Goal: Task Accomplishment & Management: Manage account settings

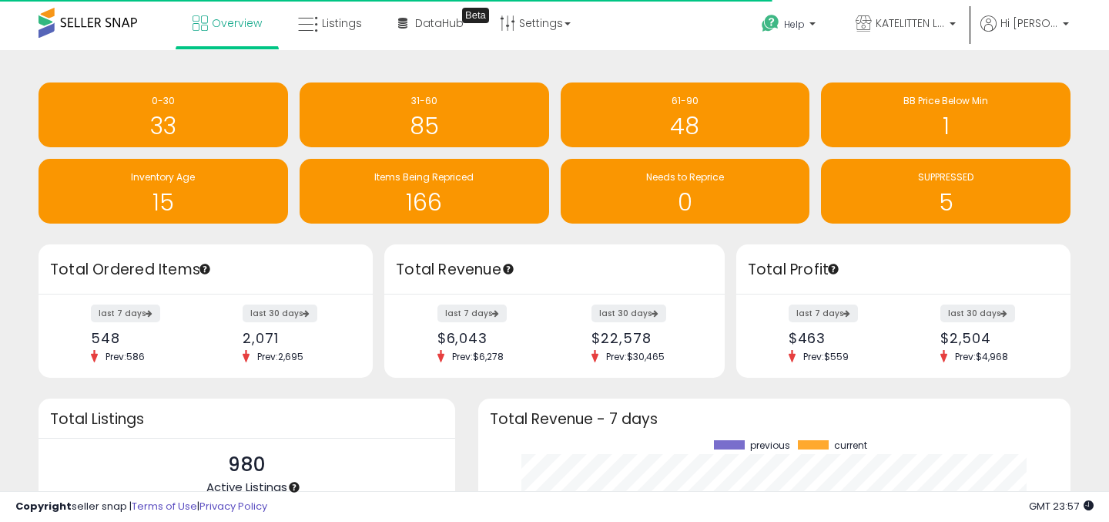
scroll to position [214, 562]
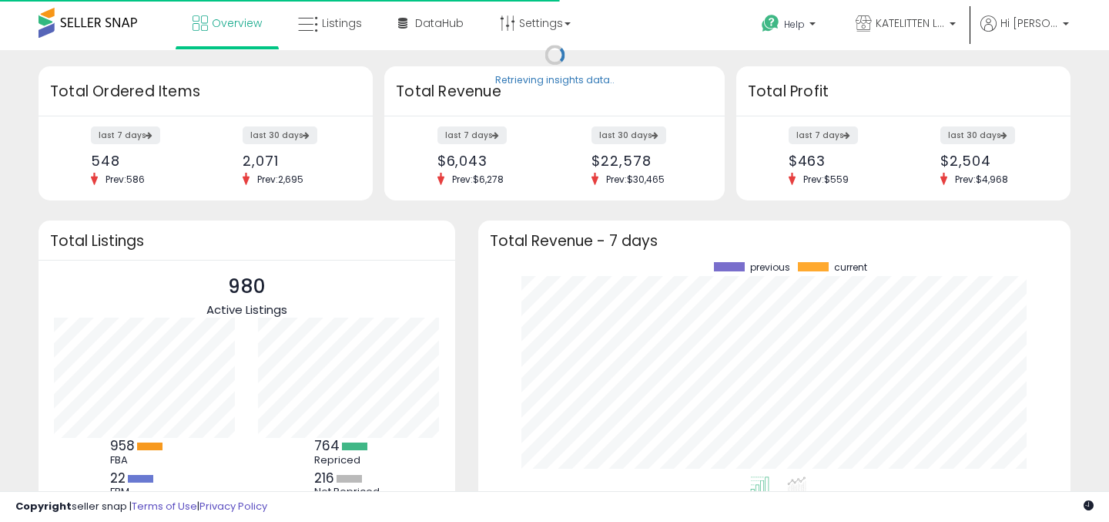
scroll to position [214, 562]
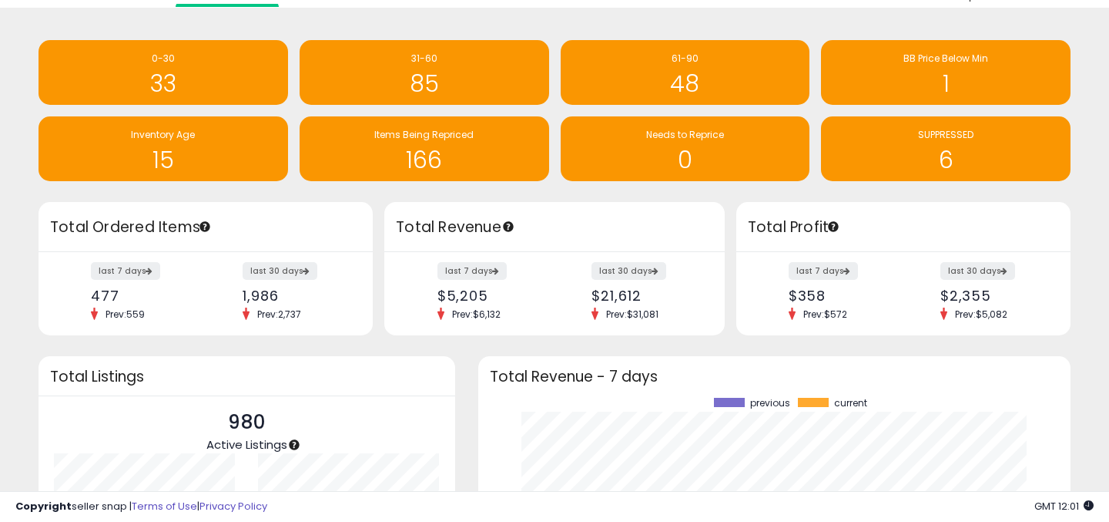
scroll to position [41, 0]
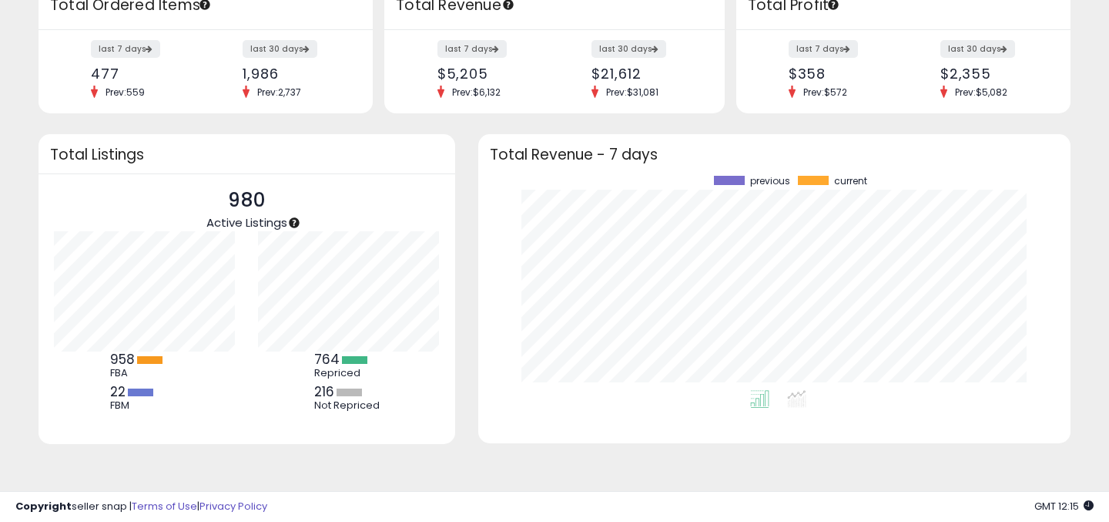
scroll to position [257, 0]
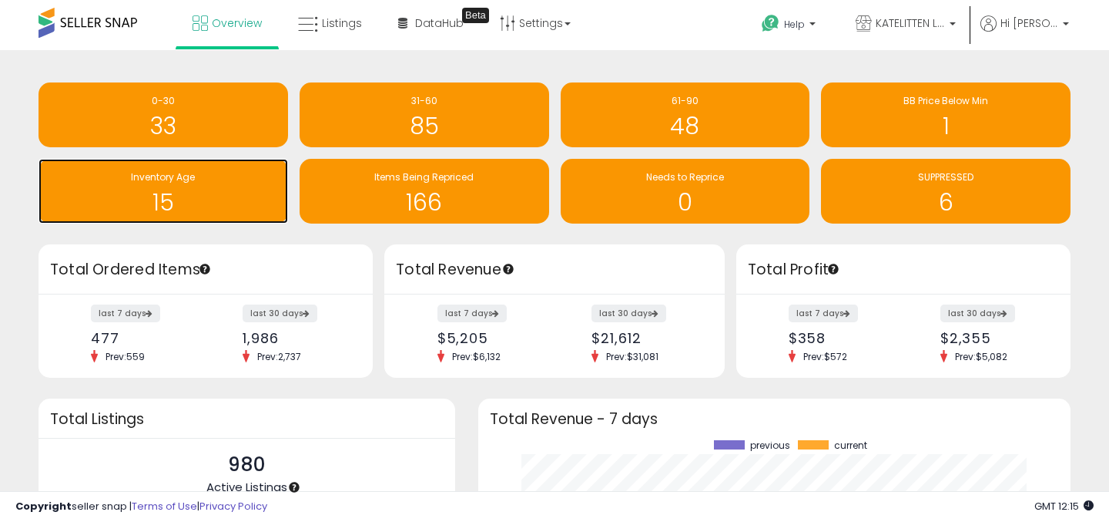
click at [216, 184] on div "15" at bounding box center [163, 192] width 234 height 45
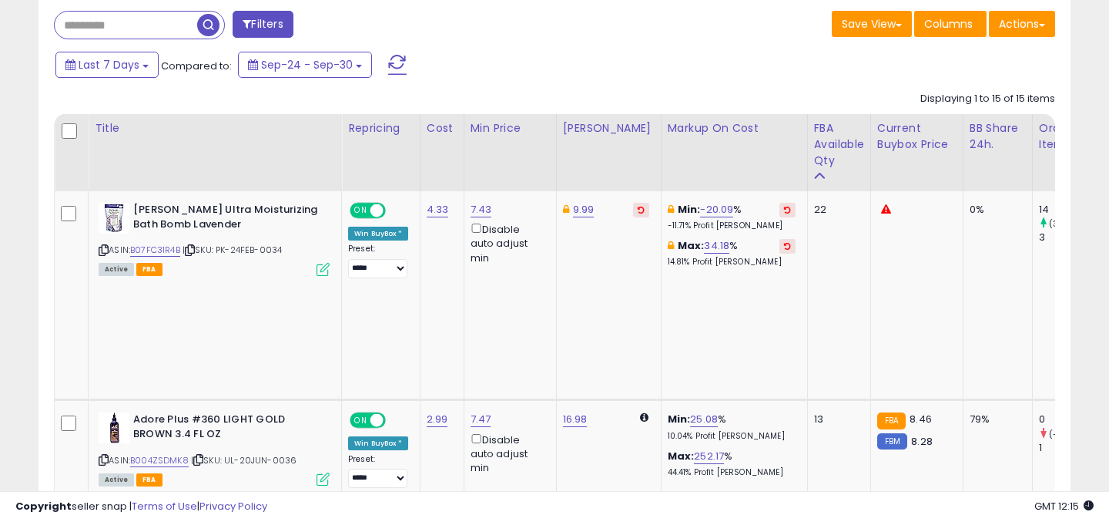
scroll to position [291, 0]
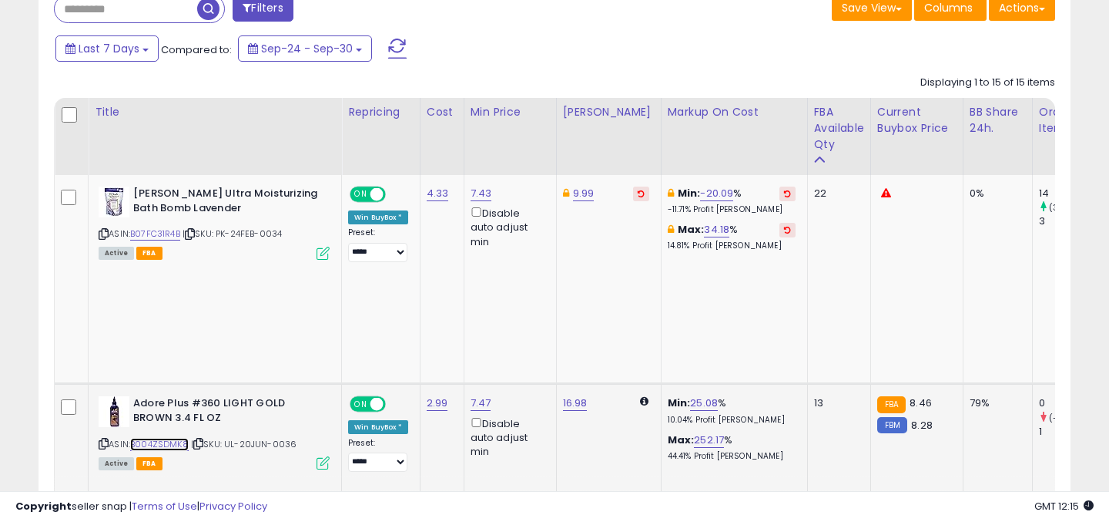
click at [169, 438] on link "B004ZSDMK8" at bounding box center [159, 444] width 59 height 13
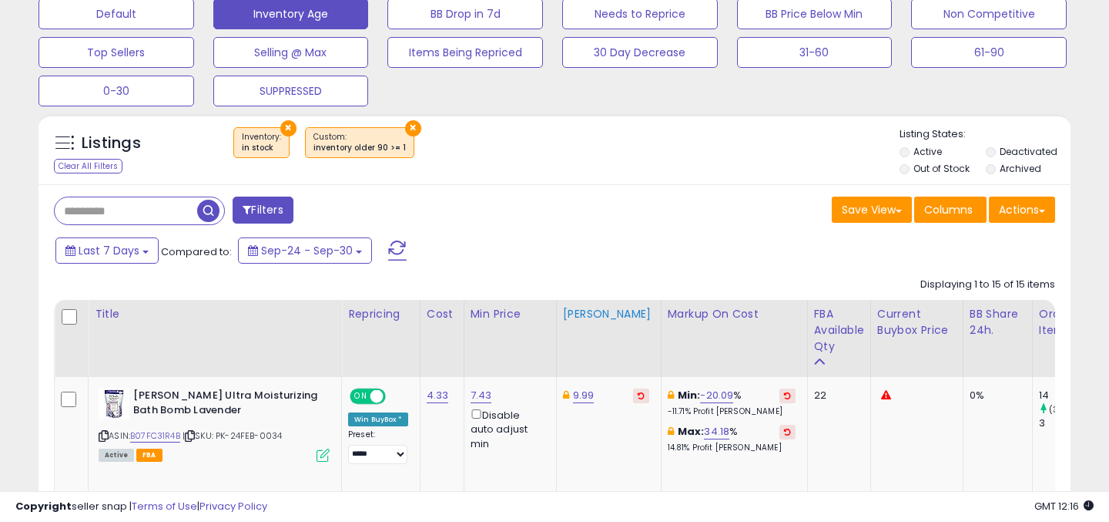
scroll to position [0, 0]
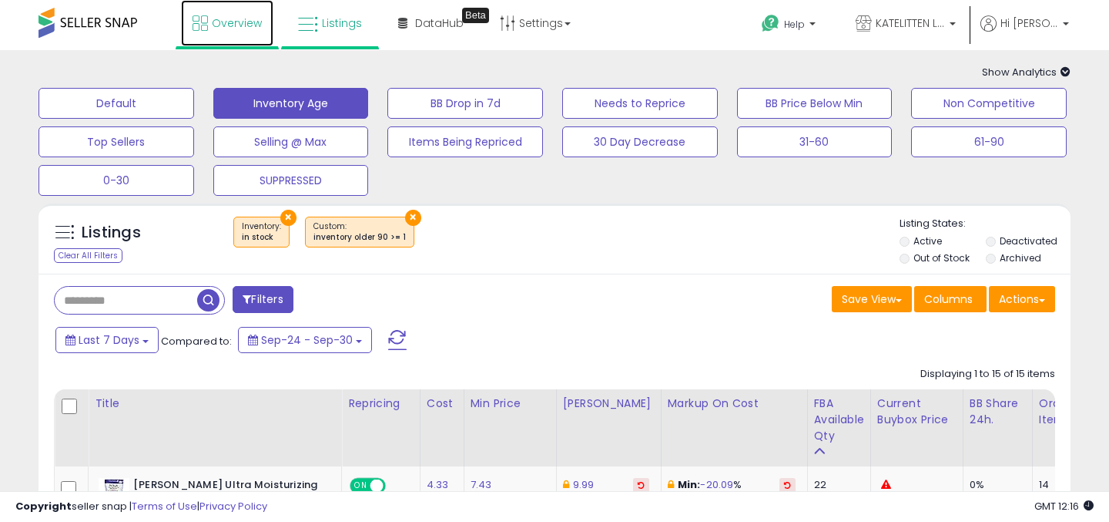
click at [218, 35] on link "Overview" at bounding box center [227, 23] width 92 height 46
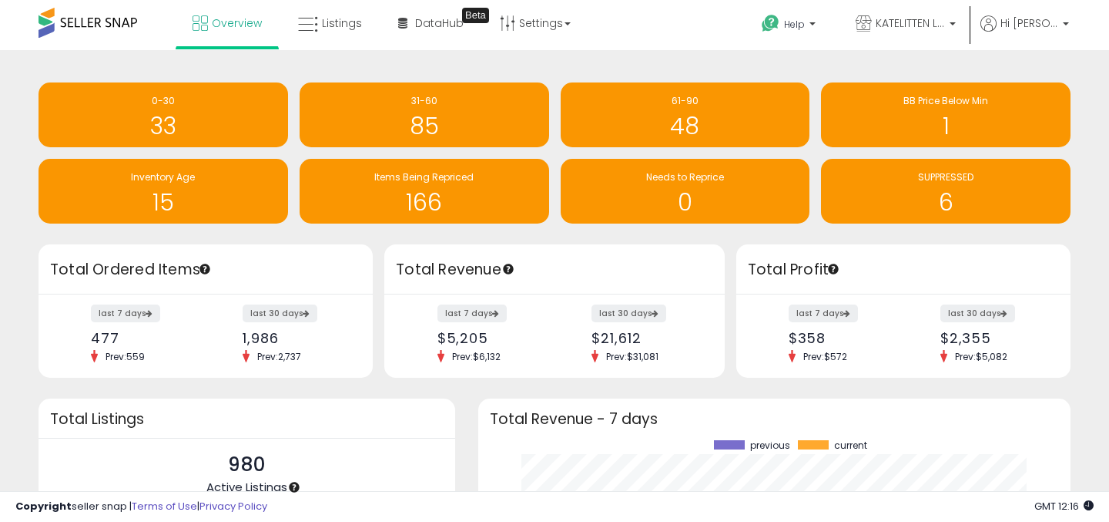
scroll to position [264, 0]
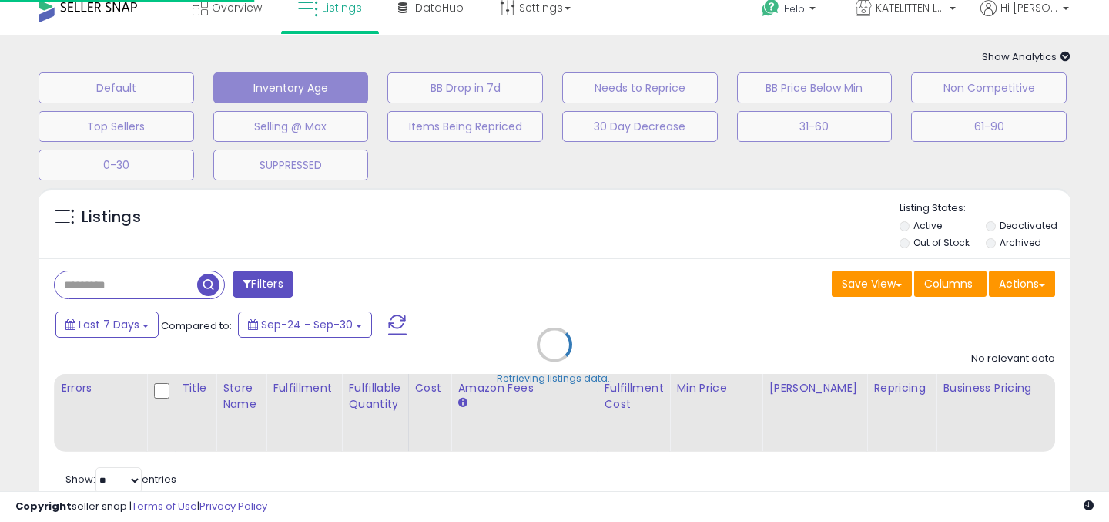
scroll to position [15, 0]
